Goal: Information Seeking & Learning: Learn about a topic

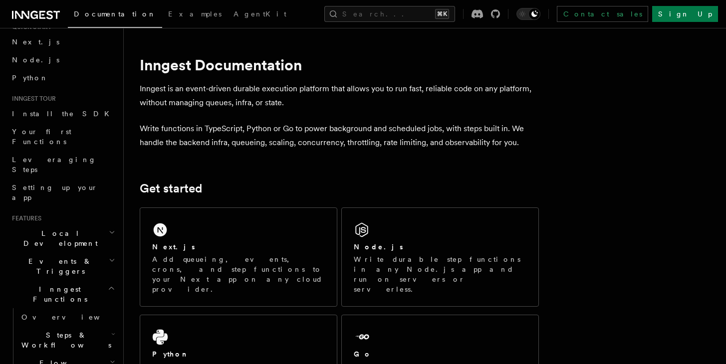
scroll to position [62, 0]
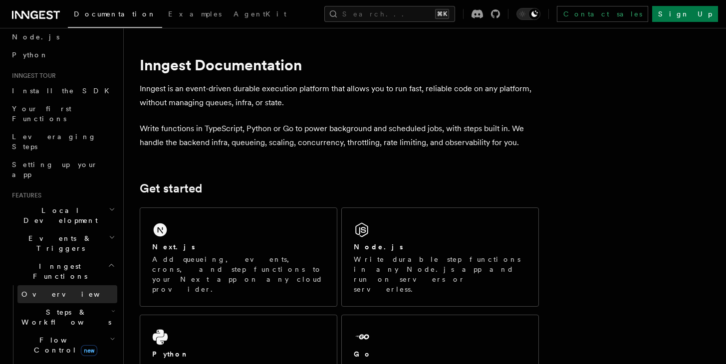
click at [58, 285] on link "Overview" at bounding box center [67, 294] width 100 height 18
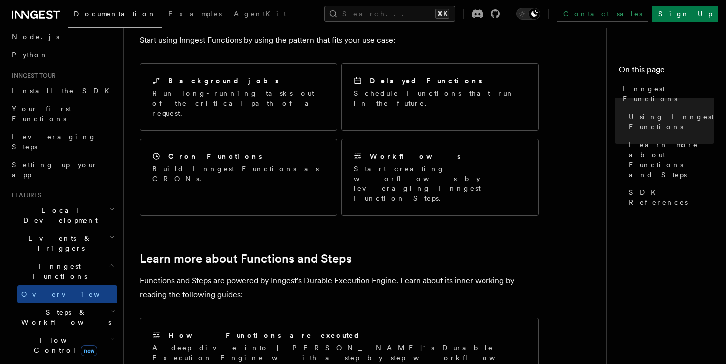
scroll to position [601, 0]
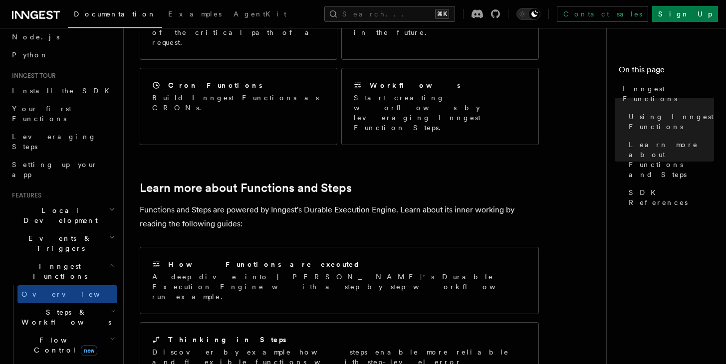
click at [91, 303] on h2 "Steps & Workflows" at bounding box center [67, 317] width 100 height 28
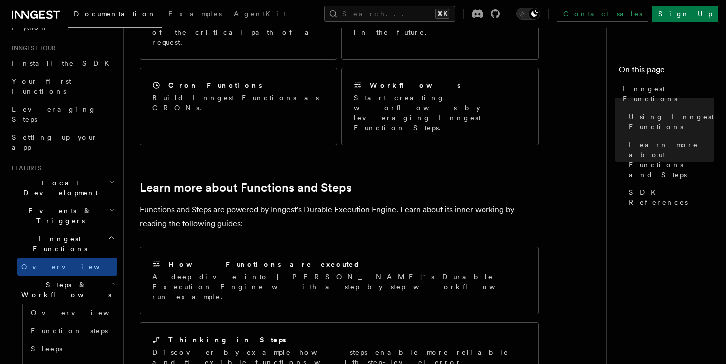
scroll to position [108, 0]
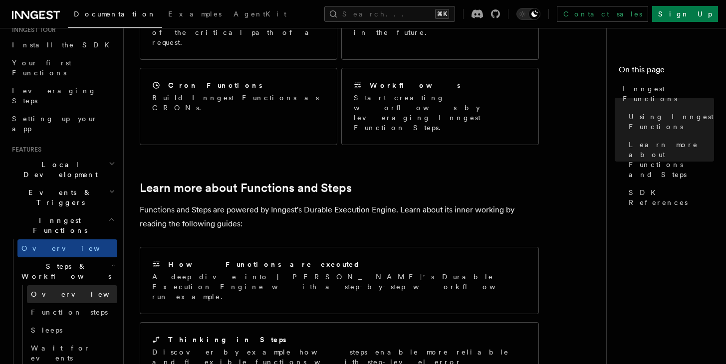
click at [50, 290] on span "Overview" at bounding box center [82, 294] width 103 height 8
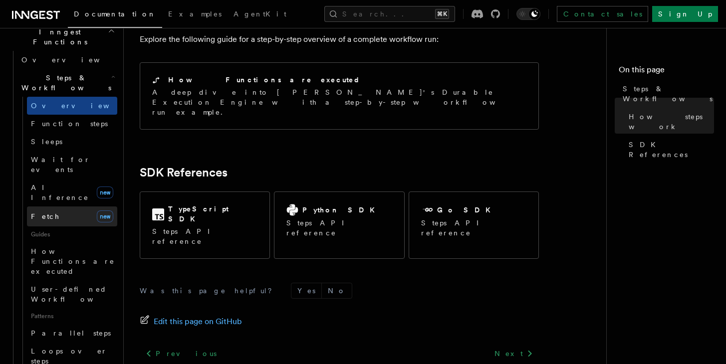
scroll to position [152, 0]
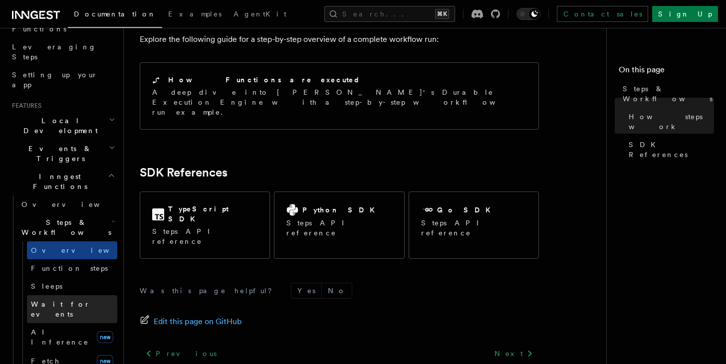
click at [76, 300] on span "Wait for events" at bounding box center [60, 309] width 59 height 18
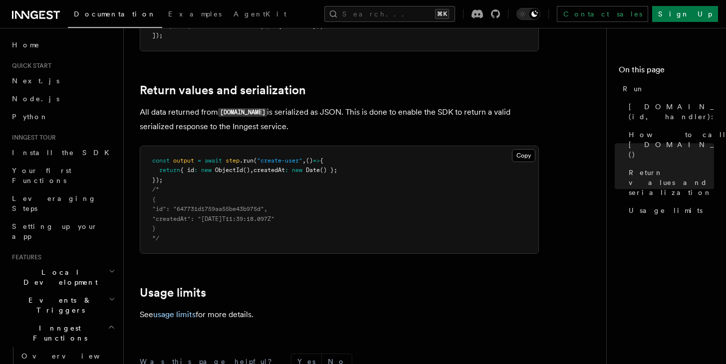
scroll to position [899, 0]
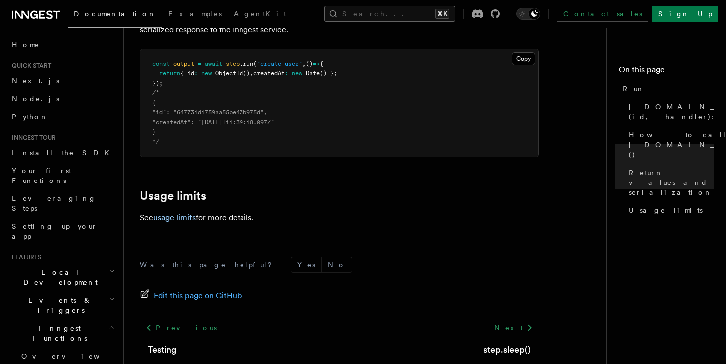
click at [424, 13] on button "Search... ⌘K" at bounding box center [389, 14] width 131 height 16
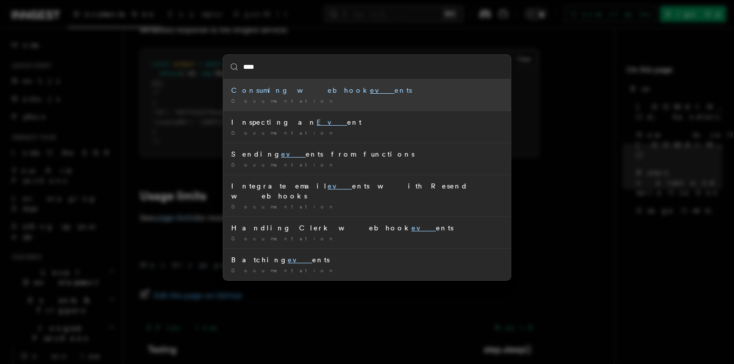
type input "*****"
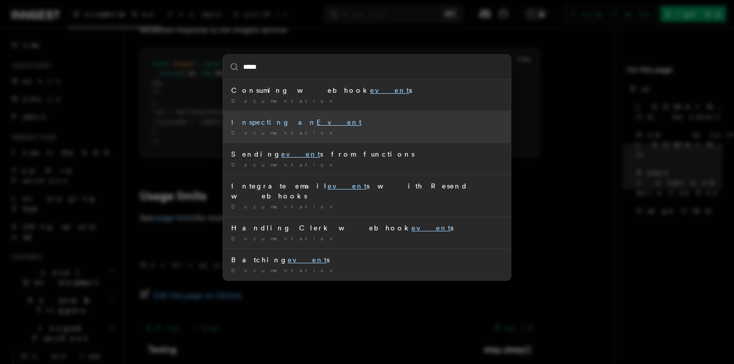
click at [288, 132] on div "Documentation /" at bounding box center [366, 132] width 271 height 7
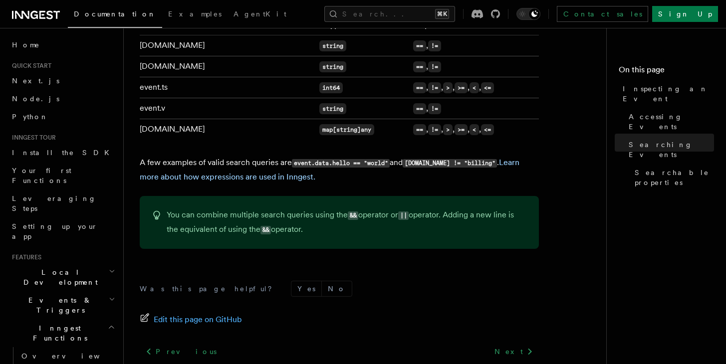
scroll to position [958, 0]
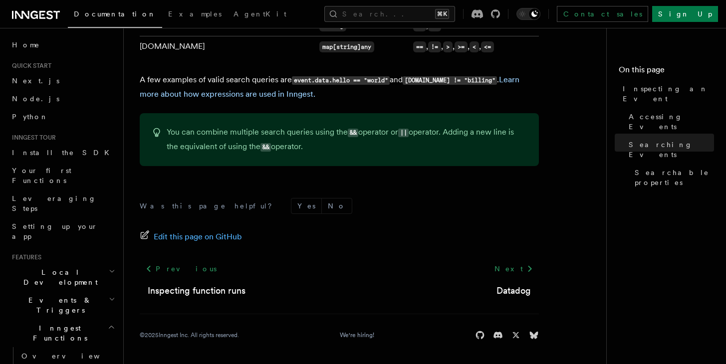
click at [66, 291] on h2 "Events & Triggers" at bounding box center [62, 305] width 109 height 28
click at [63, 319] on link "Overview" at bounding box center [67, 328] width 100 height 18
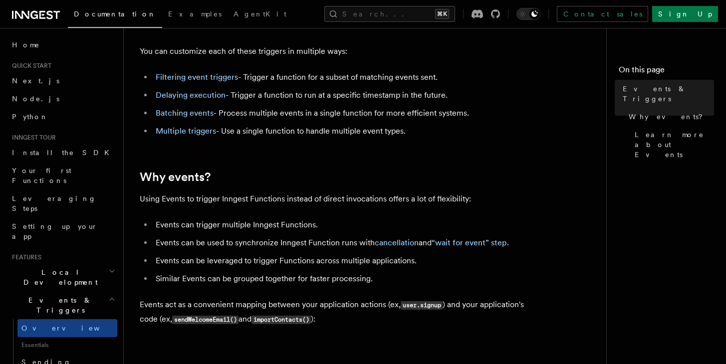
scroll to position [247, 0]
